Goal: Information Seeking & Learning: Learn about a topic

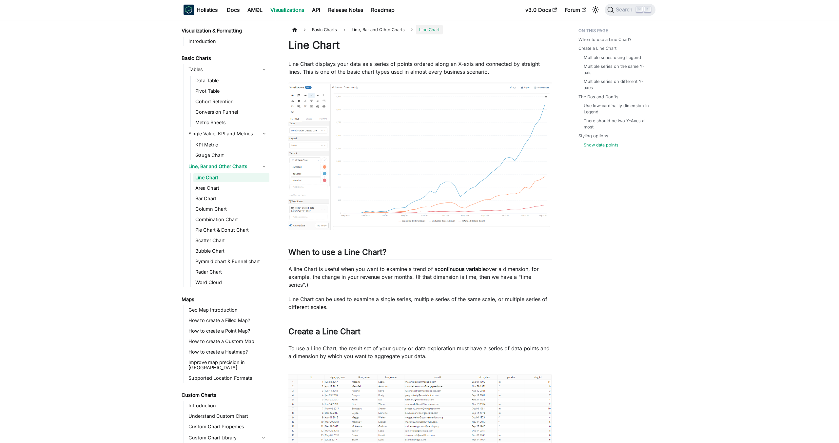
scroll to position [2782, 0]
